Goal: Task Accomplishment & Management: Manage account settings

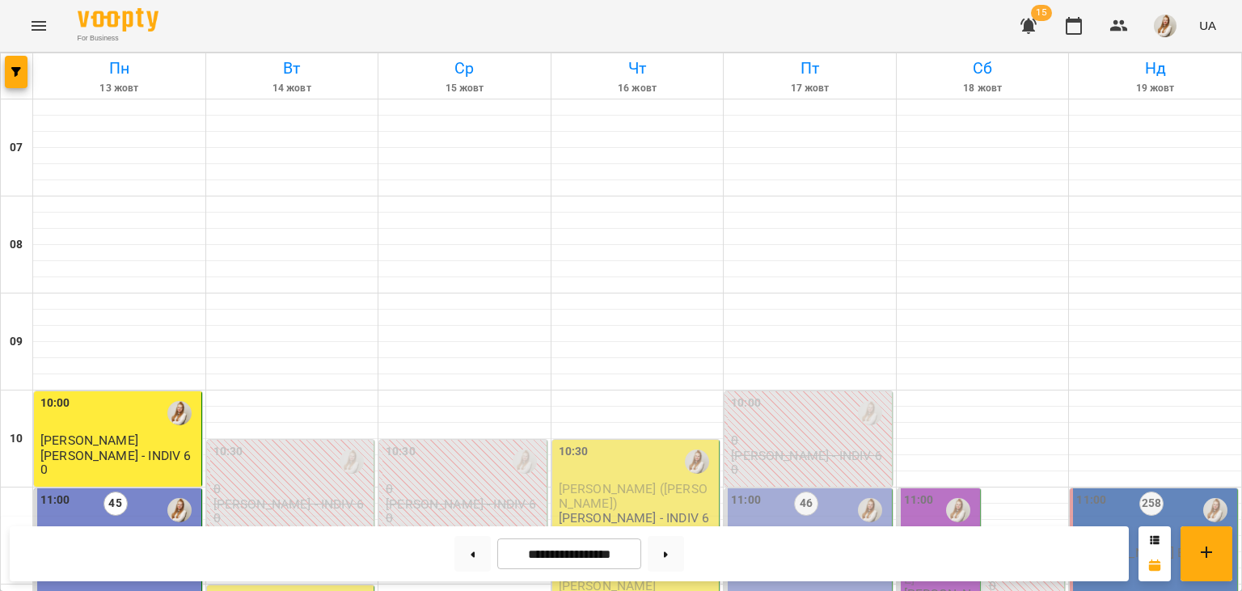
scroll to position [380, 0]
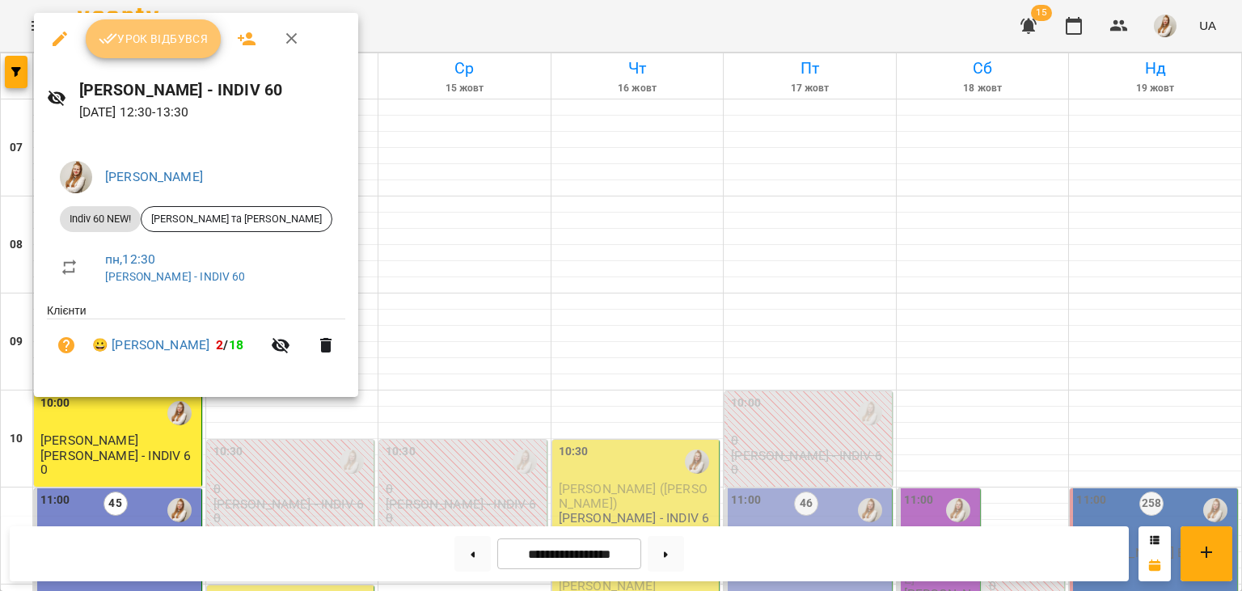
click at [181, 50] on button "Урок відбувся" at bounding box center [154, 38] width 136 height 39
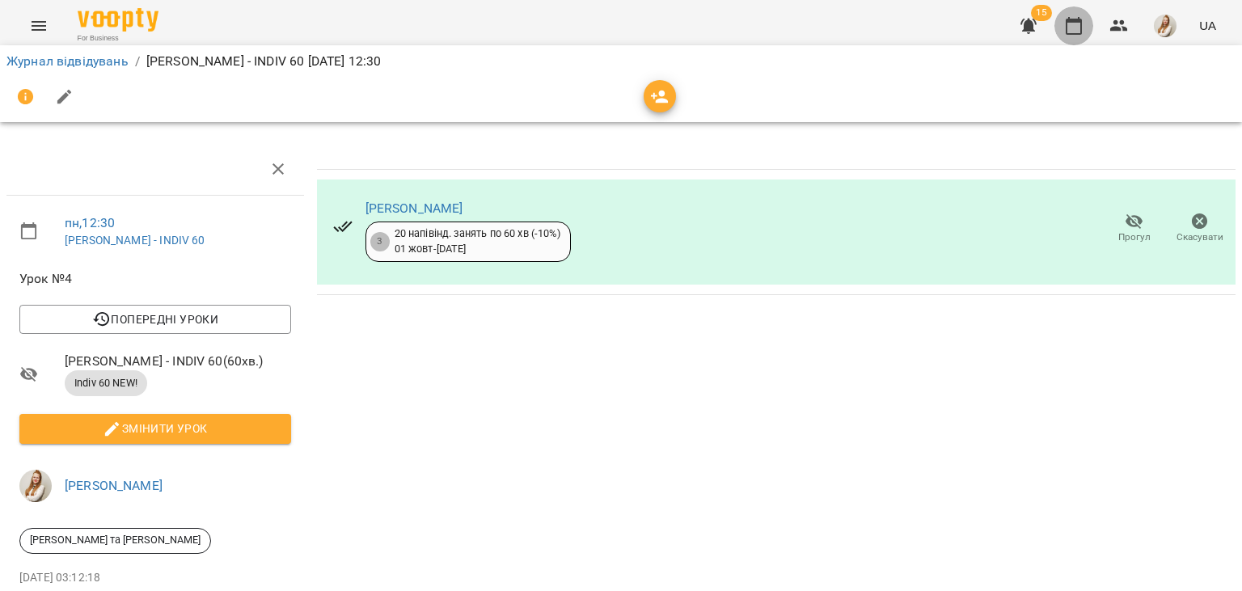
click at [1085, 28] on button "button" at bounding box center [1073, 25] width 39 height 39
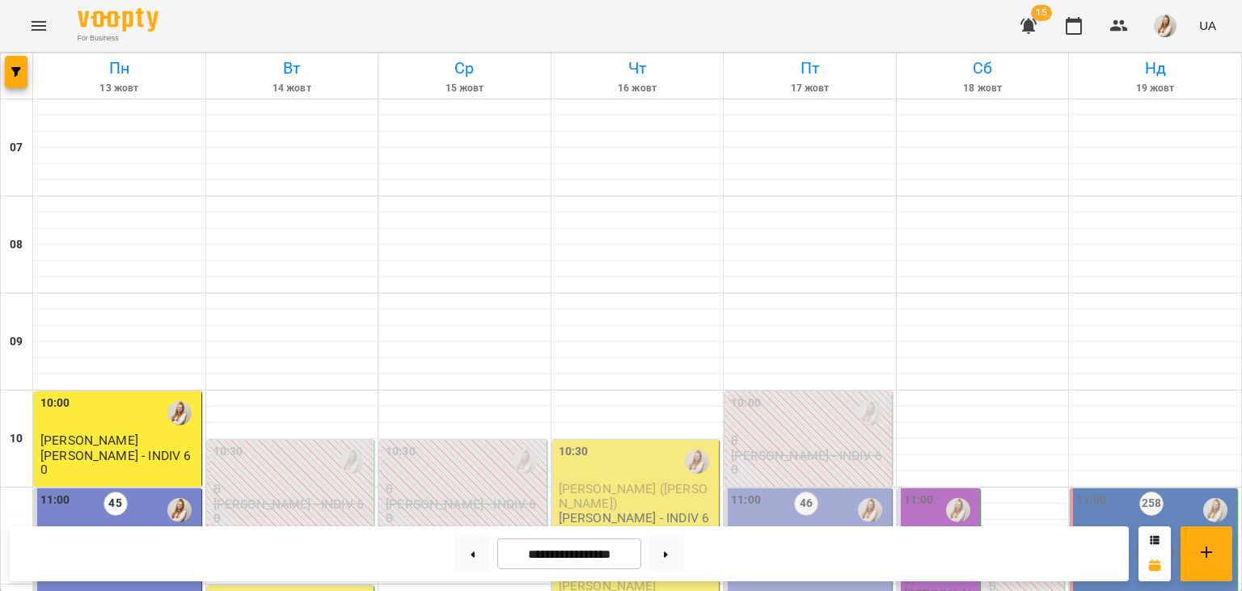
scroll to position [367, 0]
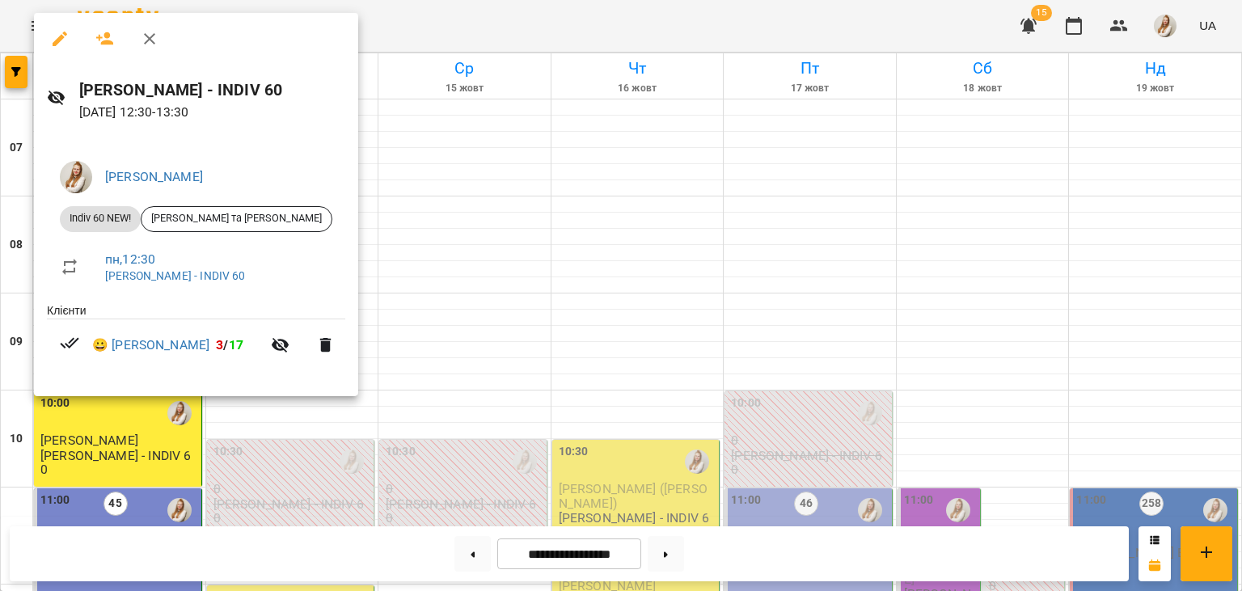
click at [474, 34] on div at bounding box center [621, 295] width 1242 height 591
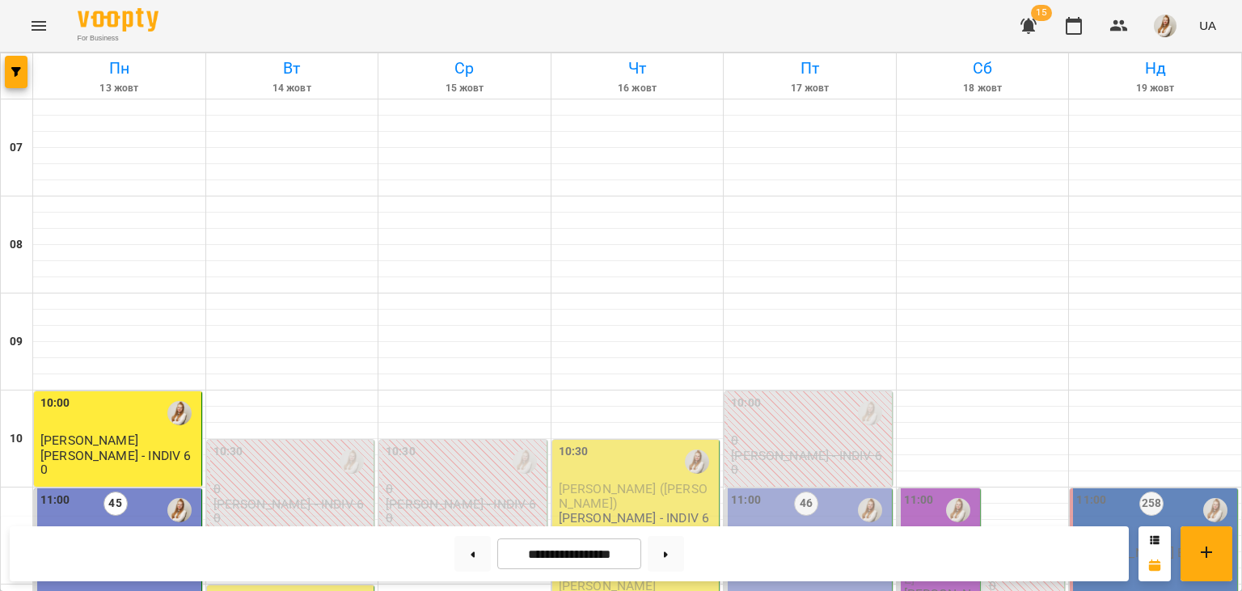
click at [120, 546] on p "[PERSON_NAME] В1 *ПН/ПТ 11:00*" at bounding box center [119, 560] width 158 height 28
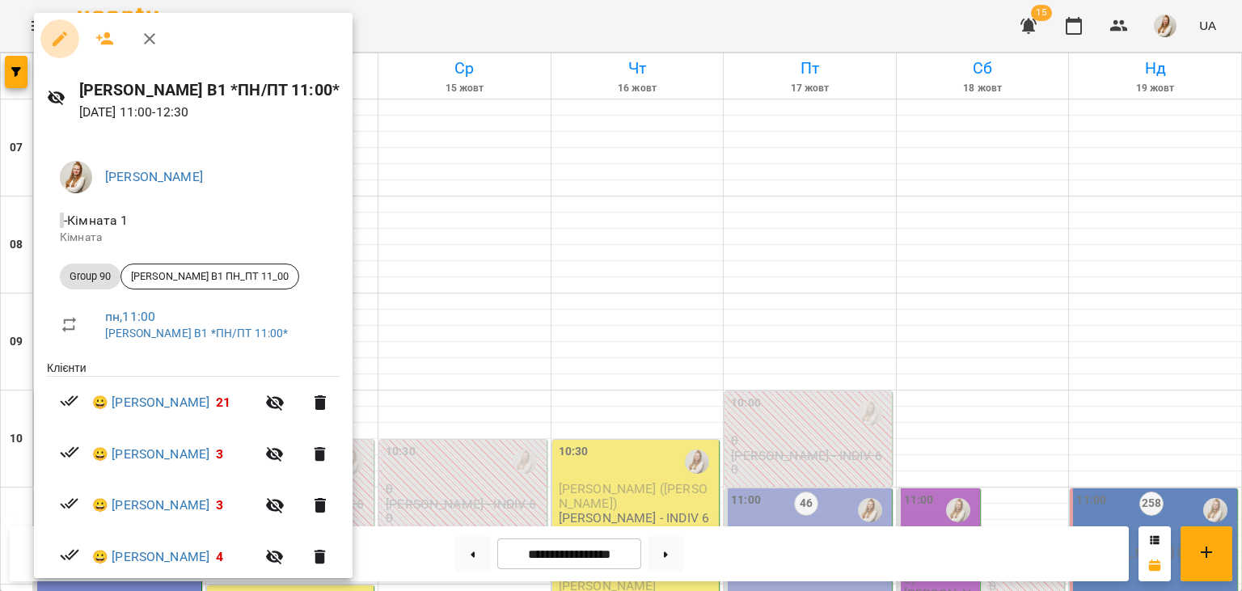
click at [57, 38] on icon "button" at bounding box center [59, 38] width 19 height 19
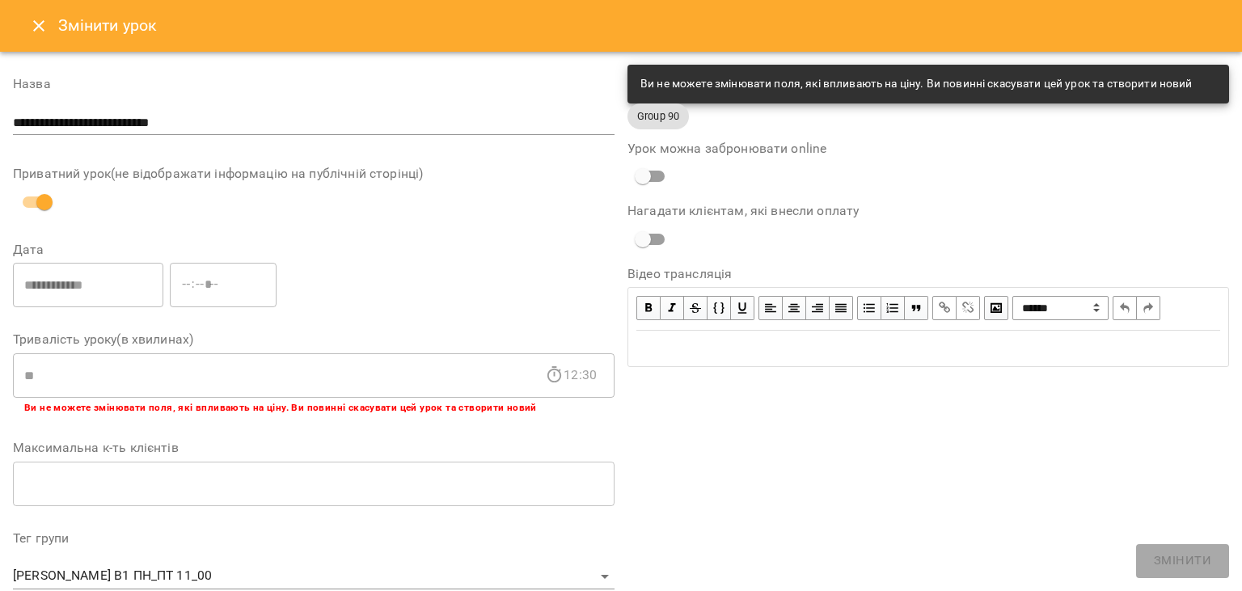
click at [44, 27] on icon "Close" at bounding box center [38, 25] width 19 height 19
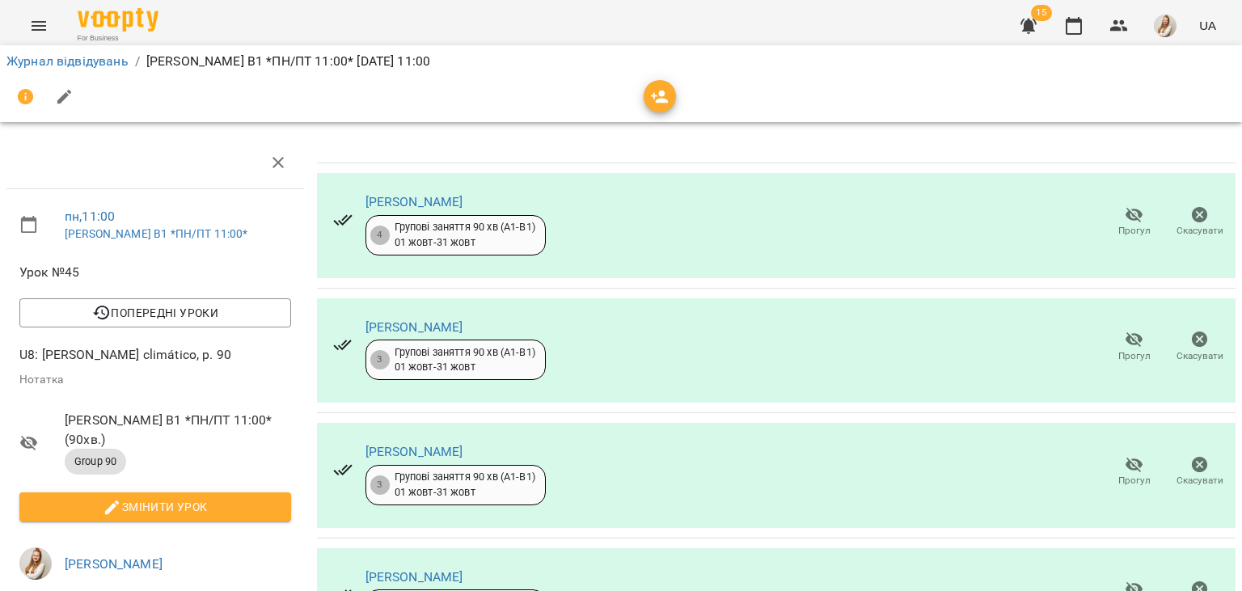
scroll to position [111, 0]
click at [1127, 332] on icon "button" at bounding box center [1134, 339] width 18 height 15
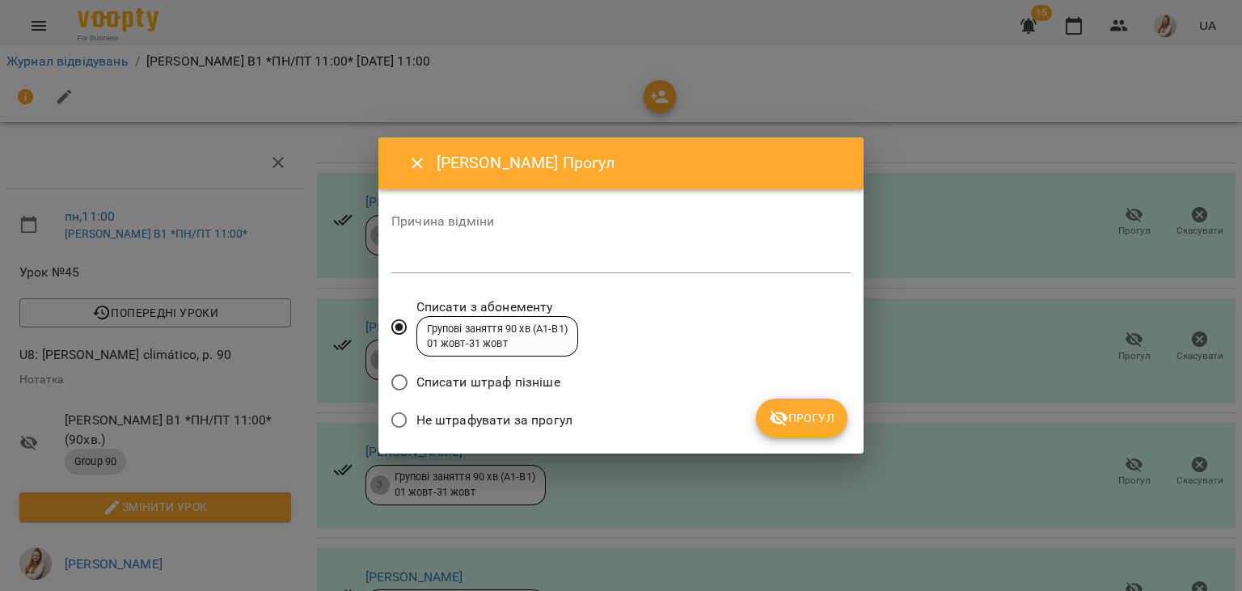
click at [513, 419] on span "Не штрафувати за прогул" at bounding box center [494, 420] width 156 height 19
click at [796, 414] on span "Прогул" at bounding box center [801, 417] width 65 height 19
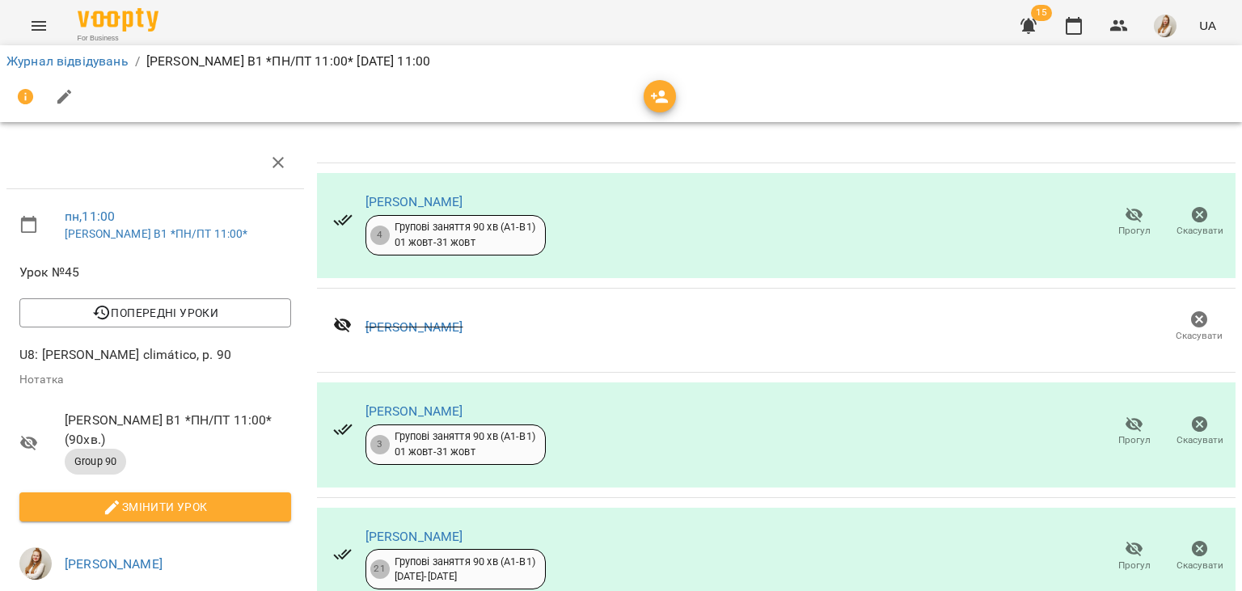
scroll to position [424, 0]
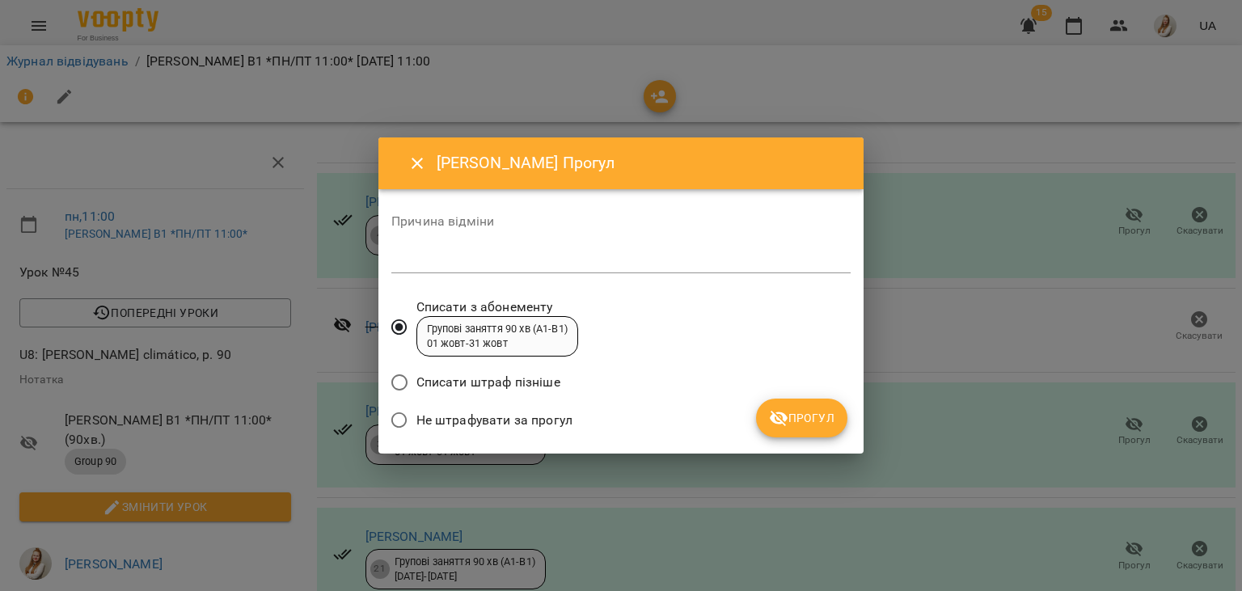
click at [548, 433] on label "Не штрафувати за прогул" at bounding box center [477, 420] width 190 height 34
click at [834, 424] on button "Прогул" at bounding box center [801, 418] width 91 height 39
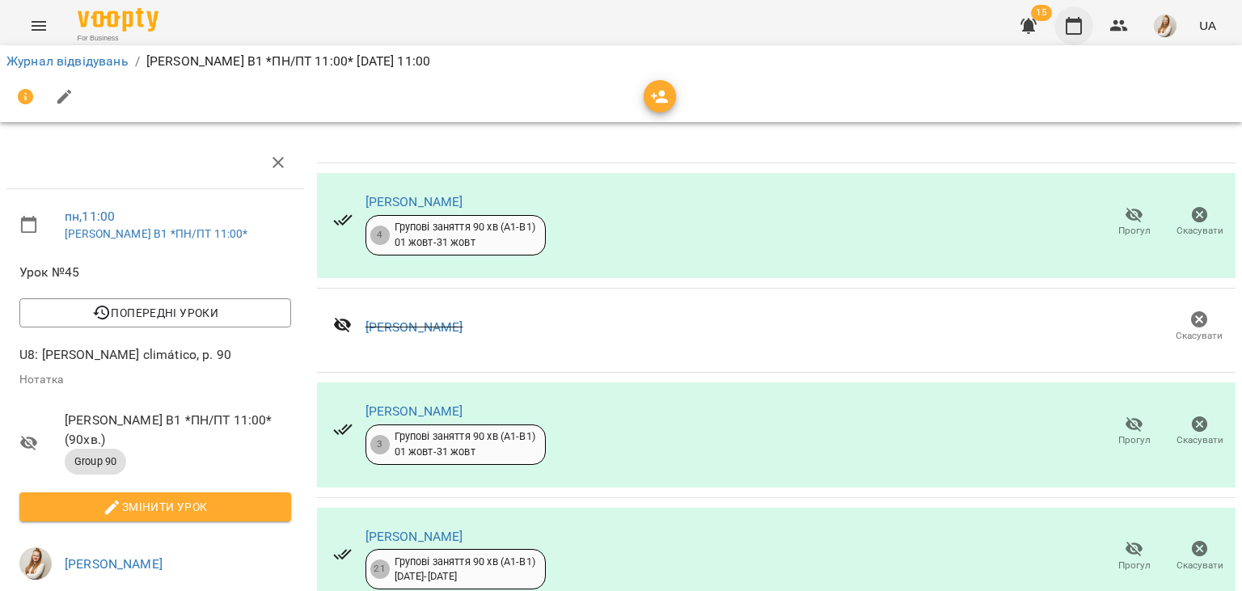
click at [1075, 26] on icon "button" at bounding box center [1073, 25] width 19 height 19
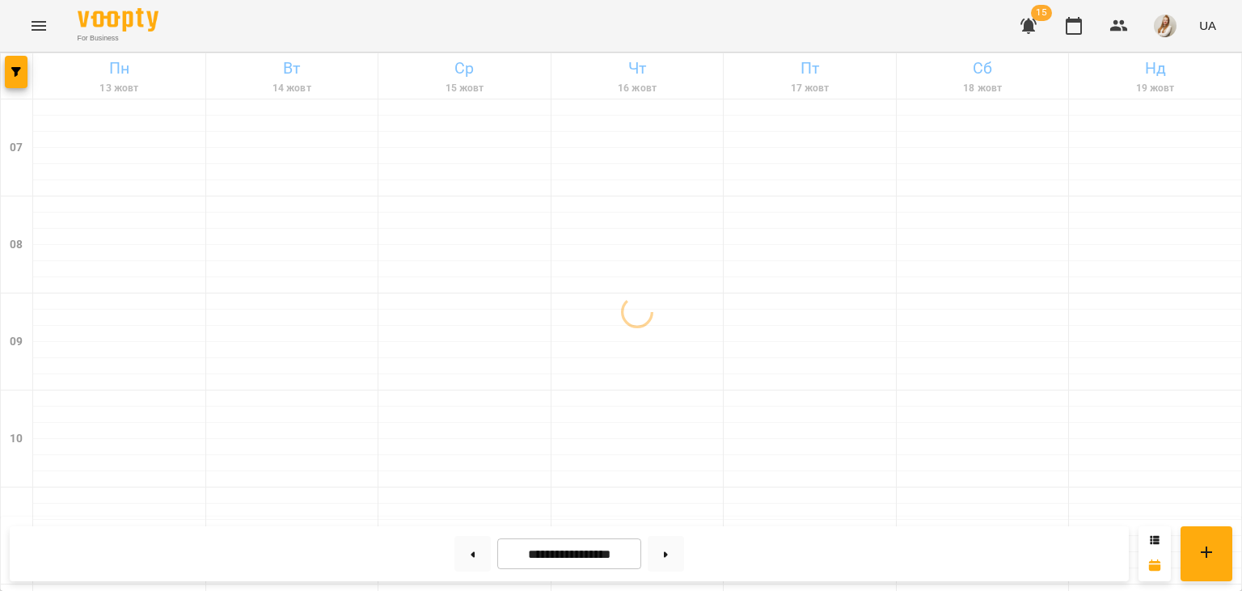
click at [555, 19] on div "For Business 15 UA" at bounding box center [621, 26] width 1242 height 52
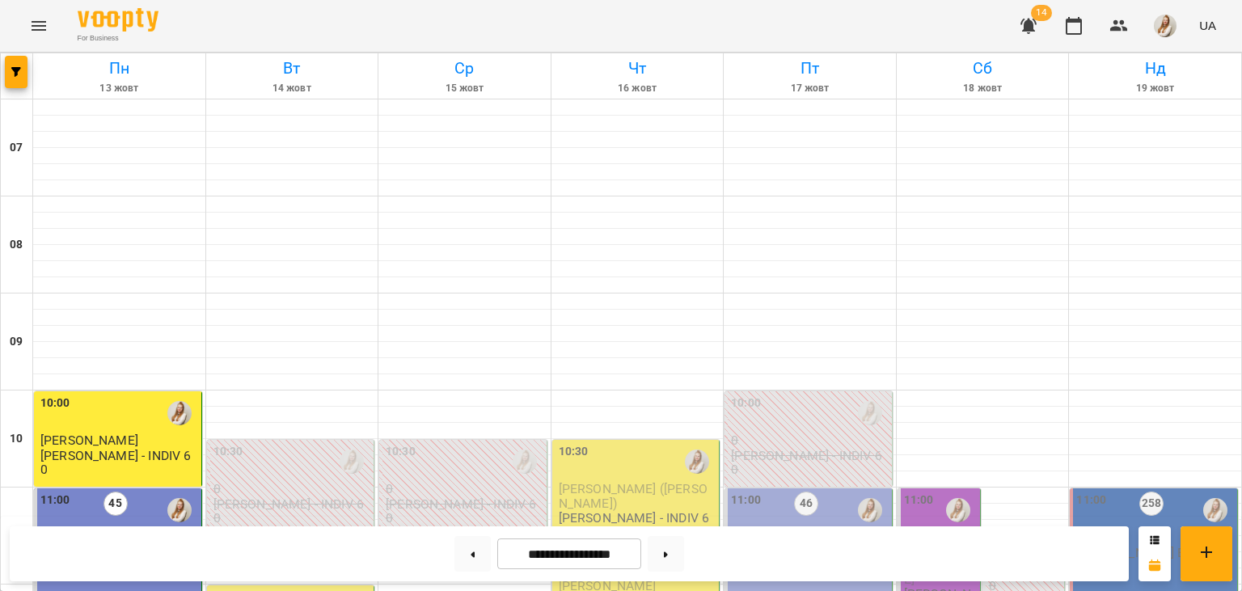
scroll to position [329, 0]
click at [677, 558] on button at bounding box center [666, 554] width 36 height 36
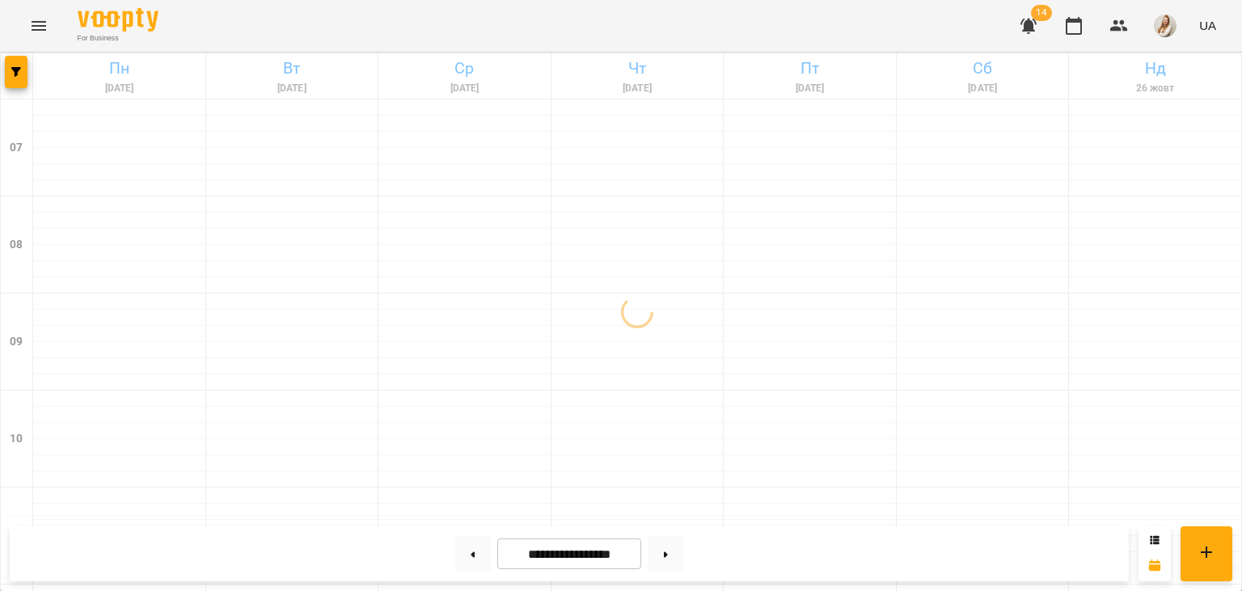
click at [630, 17] on div "For Business 14 UA" at bounding box center [621, 26] width 1242 height 52
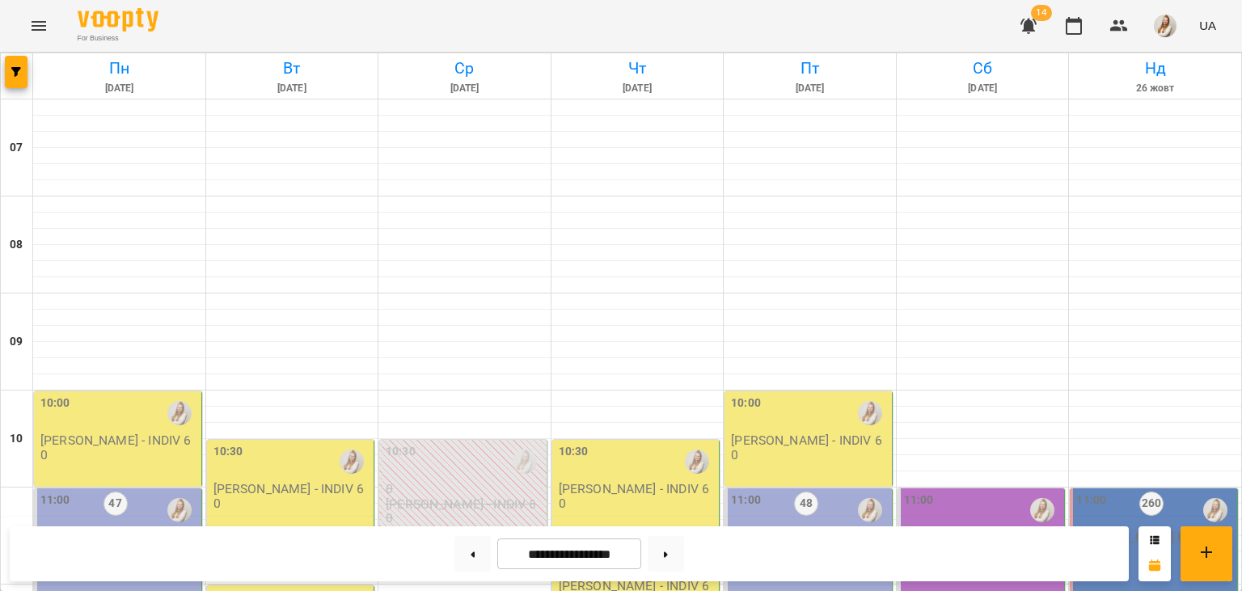
click at [684, 24] on div "For Business 14 UA" at bounding box center [621, 26] width 1242 height 52
click at [559, 19] on div "For Business 14 UA" at bounding box center [621, 26] width 1242 height 52
click at [464, 560] on button at bounding box center [472, 554] width 36 height 36
type input "**********"
